Goal: Navigation & Orientation: Understand site structure

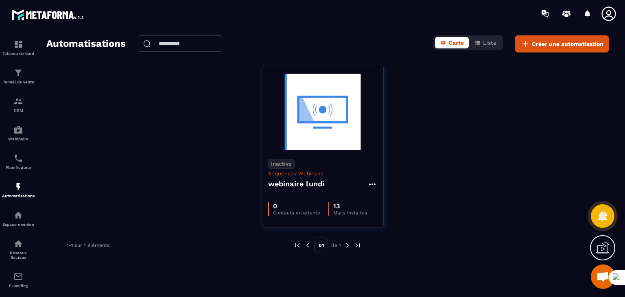
click at [345, 246] on img at bounding box center [347, 245] width 7 height 7
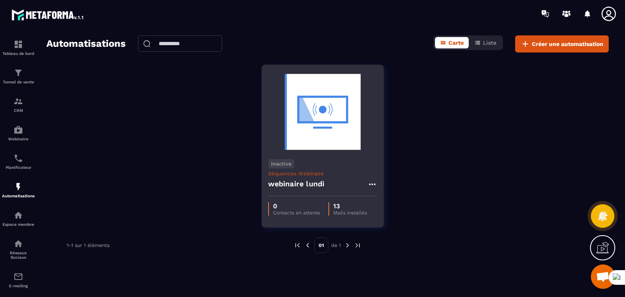
click at [319, 168] on div "Inactive Séquences Webinaire webinaire lundi" at bounding box center [322, 174] width 121 height 44
click at [338, 132] on img at bounding box center [322, 111] width 109 height 81
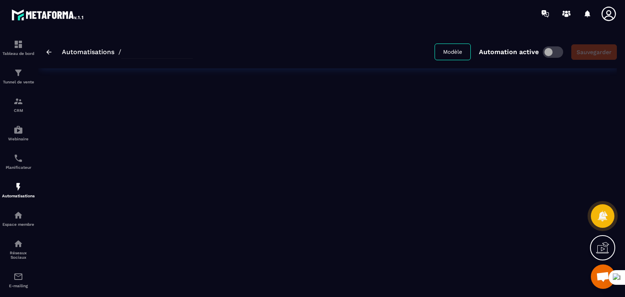
type input "**********"
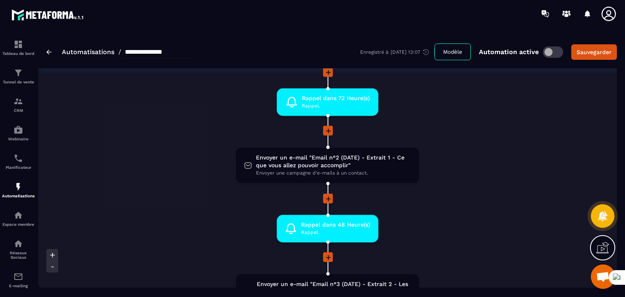
scroll to position [163, 0]
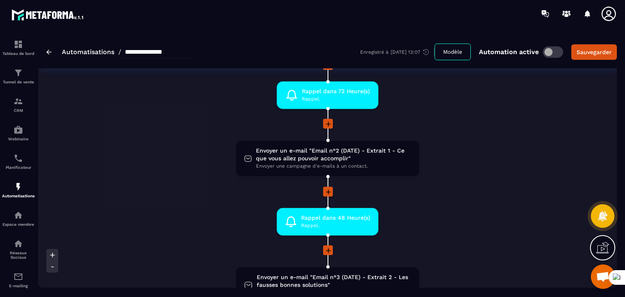
click at [52, 48] on div "**********" at bounding box center [119, 52] width 146 height 13
click at [50, 49] on div "**********" at bounding box center [119, 52] width 146 height 13
click at [50, 54] on img at bounding box center [48, 52] width 5 height 5
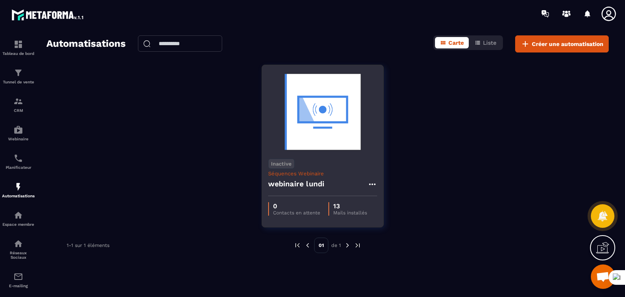
click at [373, 181] on icon at bounding box center [372, 184] width 10 height 10
click at [305, 184] on h4 "webinaire lundi" at bounding box center [296, 183] width 57 height 11
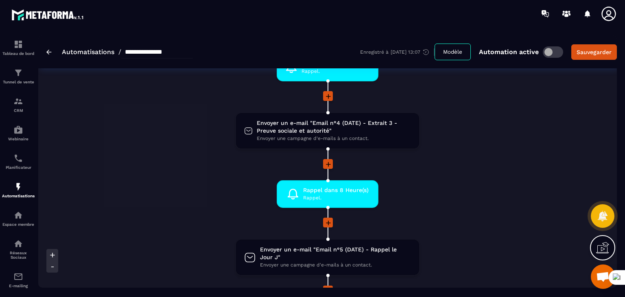
scroll to position [447, 0]
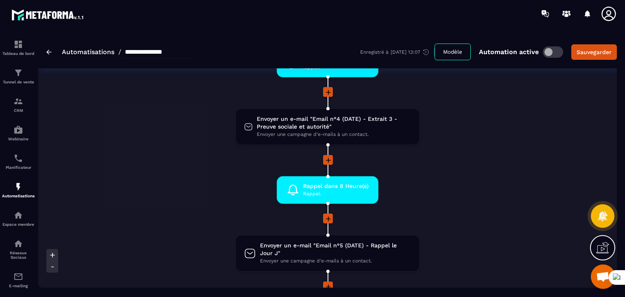
click at [52, 54] on div "**********" at bounding box center [119, 52] width 146 height 13
click at [51, 52] on img at bounding box center [48, 52] width 5 height 5
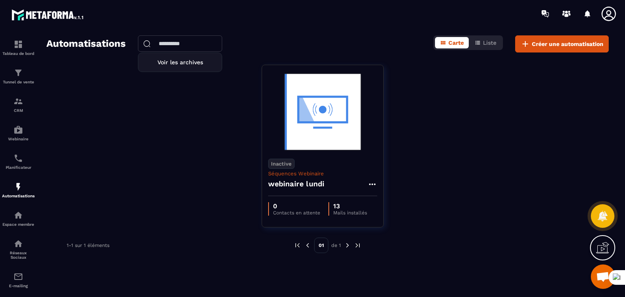
click at [159, 43] on input "text" at bounding box center [180, 43] width 84 height 16
type input "*"
type input "*****"
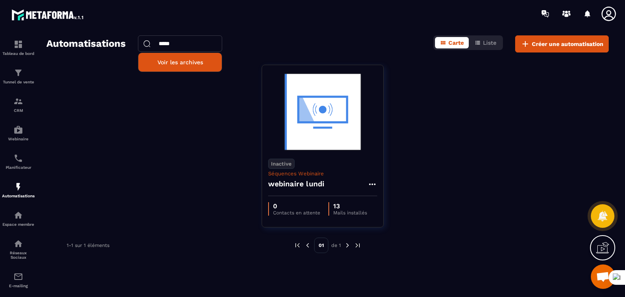
click at [187, 62] on p "Voir les archives" at bounding box center [179, 62] width 71 height 7
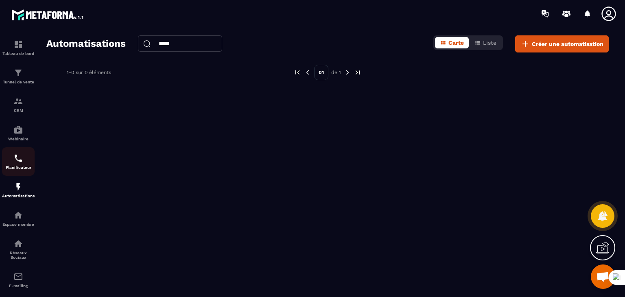
click at [24, 165] on div "Planificateur" at bounding box center [18, 161] width 33 height 16
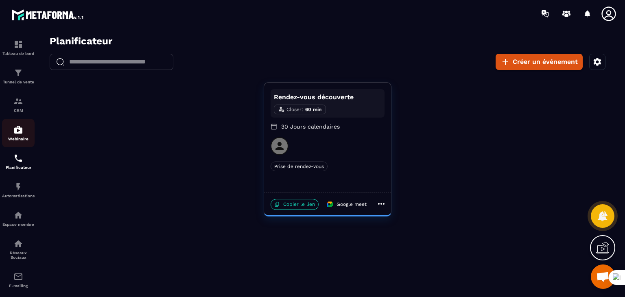
click at [16, 135] on img at bounding box center [18, 130] width 10 height 10
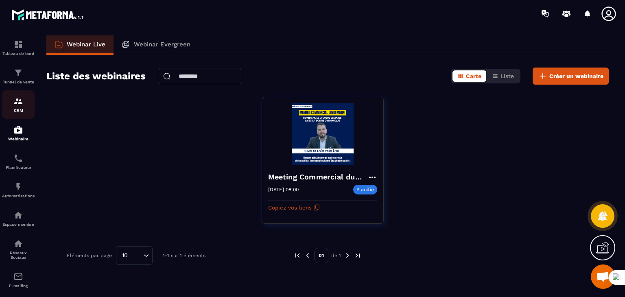
click at [13, 103] on div "CRM" at bounding box center [18, 104] width 33 height 16
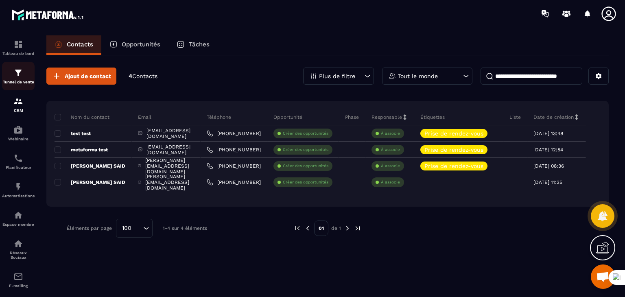
click at [20, 80] on div "Tunnel de vente" at bounding box center [18, 76] width 33 height 16
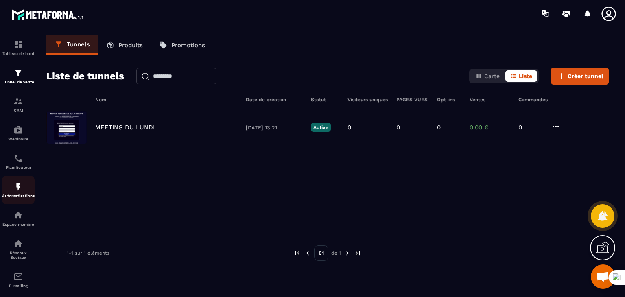
click at [18, 189] on img at bounding box center [18, 187] width 10 height 10
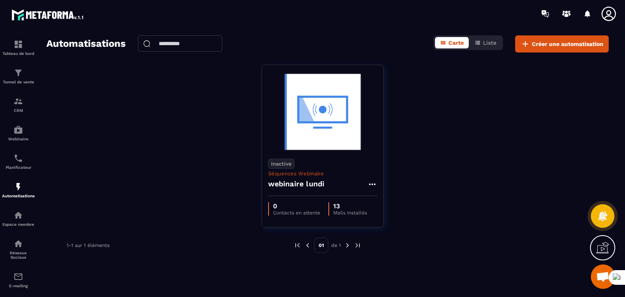
click at [346, 243] on img at bounding box center [347, 245] width 7 height 7
click at [358, 242] on img at bounding box center [357, 245] width 7 height 7
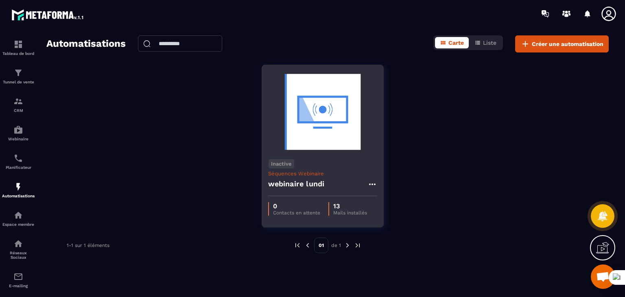
click at [366, 212] on p "Mails installés" at bounding box center [350, 213] width 34 height 6
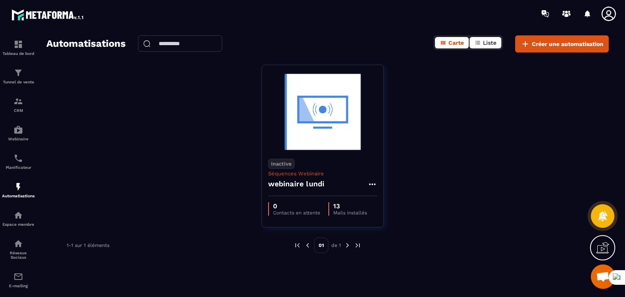
click at [497, 39] on button "Liste" at bounding box center [485, 42] width 32 height 11
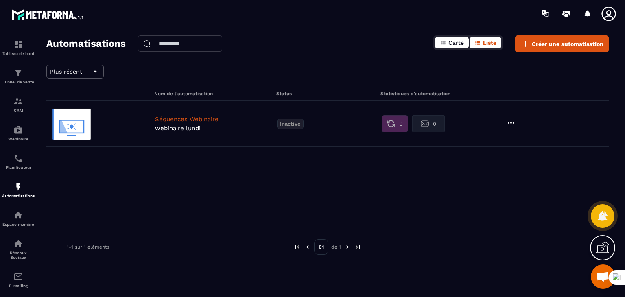
click at [454, 41] on span "Carte" at bounding box center [455, 42] width 15 height 7
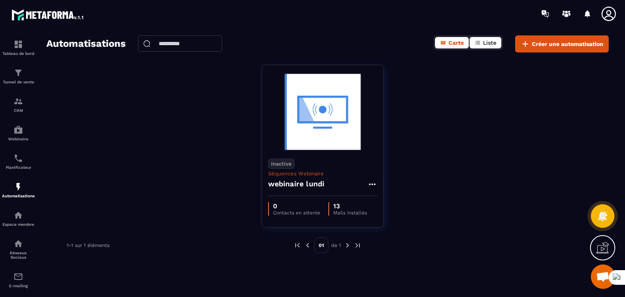
click at [480, 41] on icon "button" at bounding box center [477, 42] width 7 height 7
